Goal: Navigation & Orientation: Find specific page/section

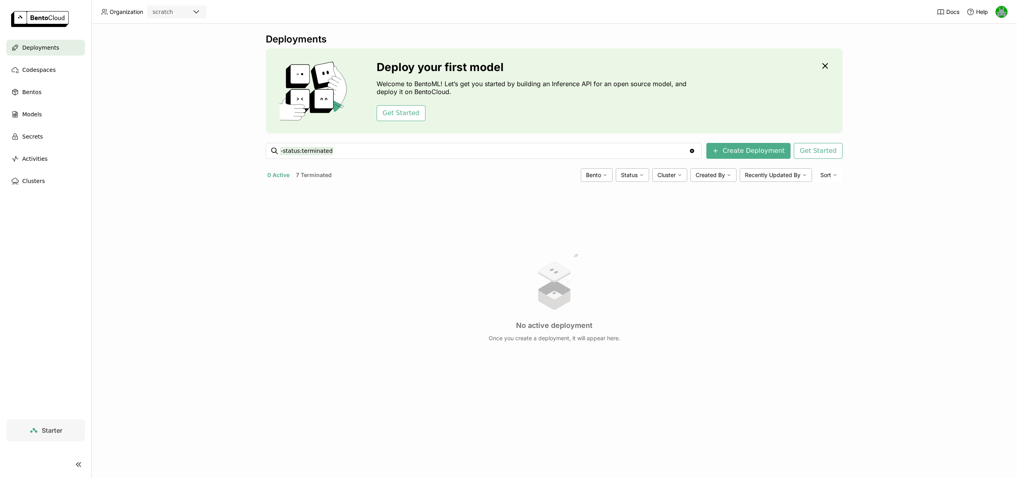
click at [1002, 11] on img at bounding box center [1002, 12] width 12 height 12
click at [867, 14] on header "Organization scratch Docs Help" at bounding box center [508, 12] width 1017 height 24
click at [190, 14] on div "scratch" at bounding box center [170, 11] width 44 height 11
click at [197, 12] on icon at bounding box center [196, 12] width 5 height 2
click at [265, 13] on header "Organization scratch Docs Help" at bounding box center [508, 12] width 1017 height 24
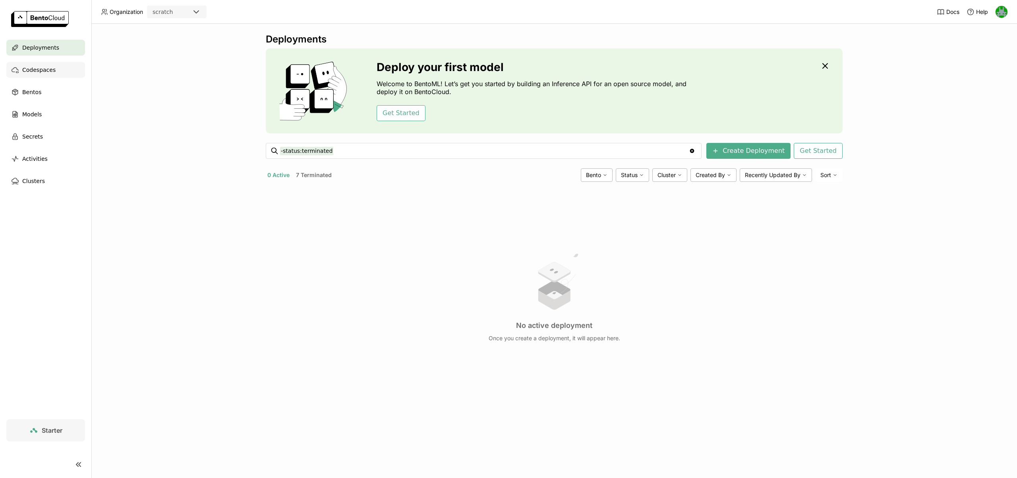
click at [28, 66] on span "Codespaces" at bounding box center [38, 70] width 33 height 10
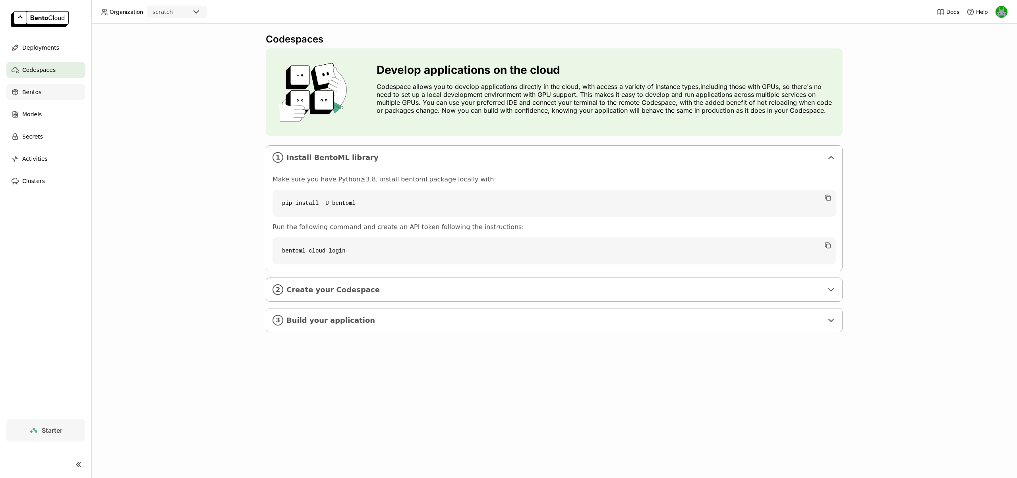
click at [29, 86] on div "Bentos" at bounding box center [45, 92] width 79 height 16
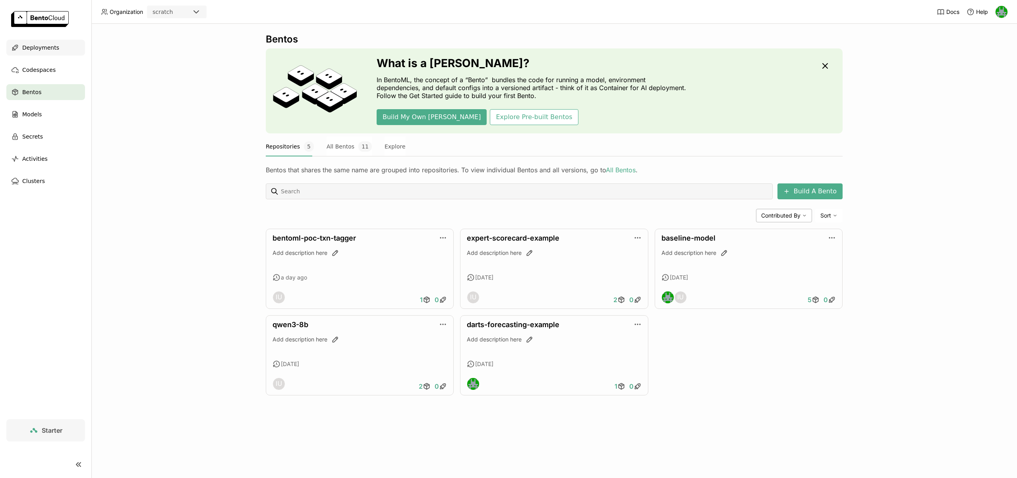
click at [39, 48] on span "Deployments" at bounding box center [40, 48] width 37 height 10
